Goal: Find specific page/section: Find specific page/section

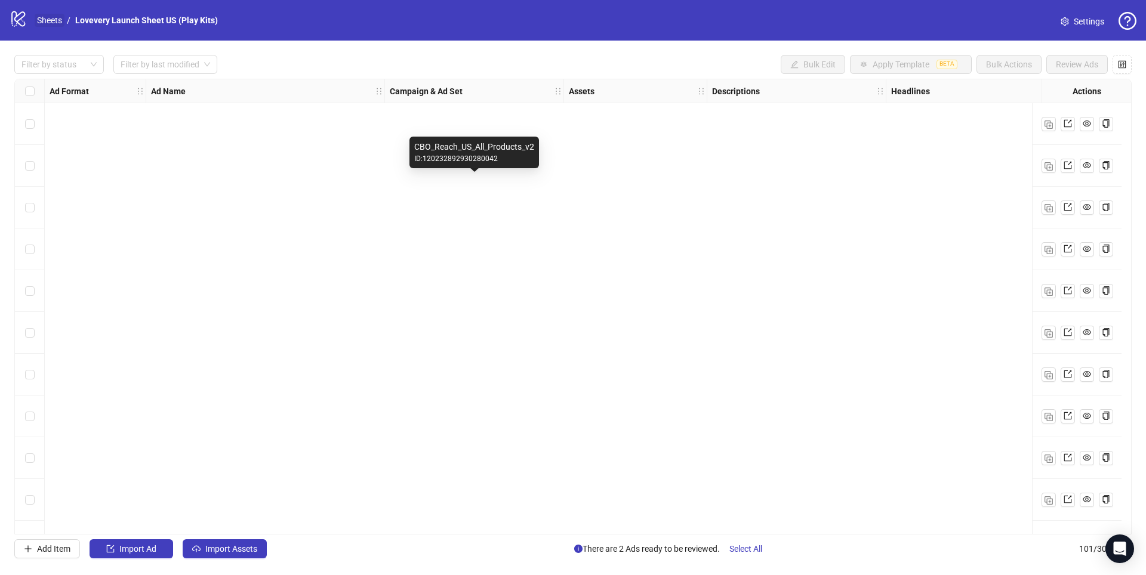
scroll to position [3793, 0]
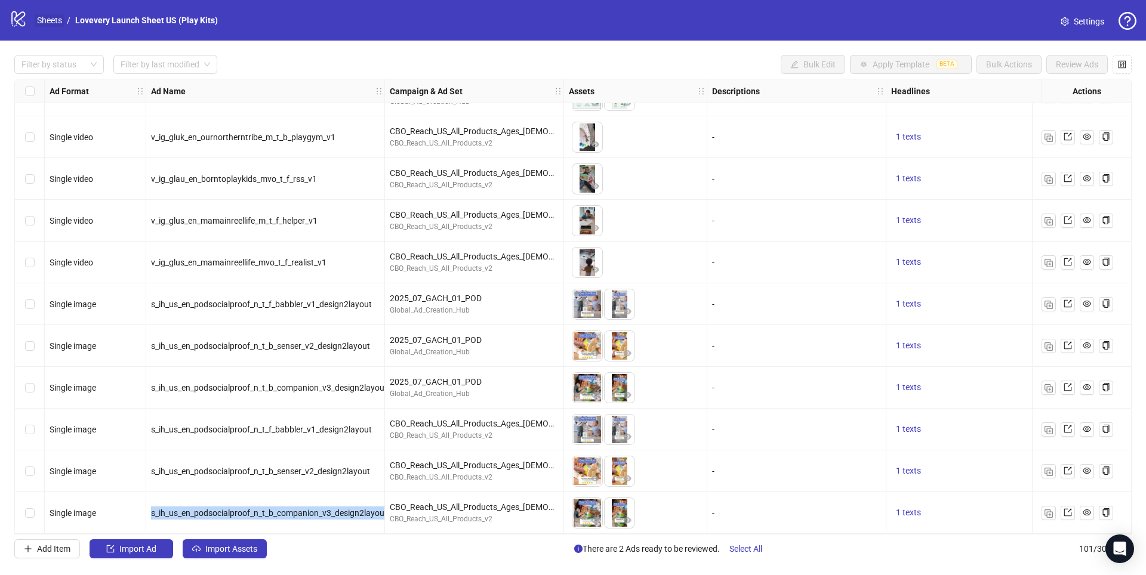
click at [54, 20] on link "Sheets" at bounding box center [50, 20] width 30 height 13
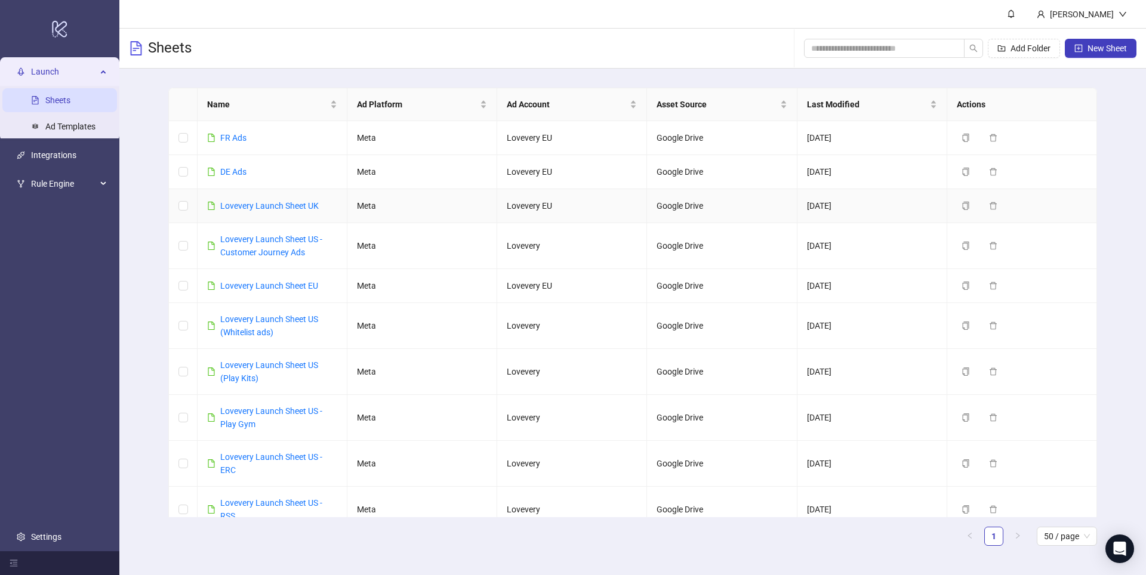
click at [325, 214] on td "Lovevery Launch Sheet UK" at bounding box center [273, 206] width 150 height 34
click at [298, 206] on link "Lovevery Launch Sheet UK" at bounding box center [269, 206] width 98 height 10
click at [591, 147] on td "Lovevery EU" at bounding box center [572, 138] width 150 height 34
